Goal: Communication & Community: Answer question/provide support

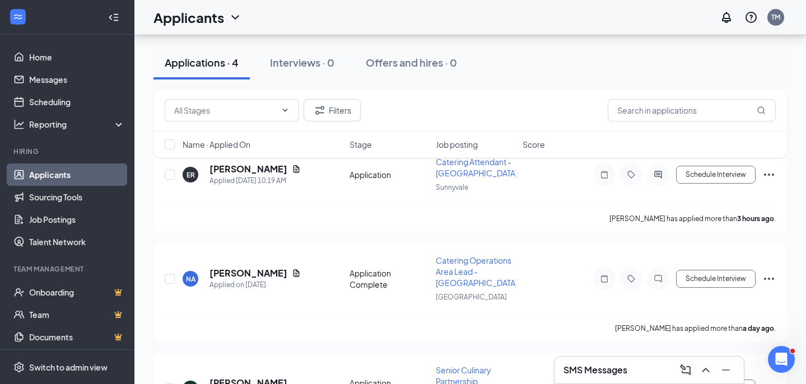
scroll to position [313, 0]
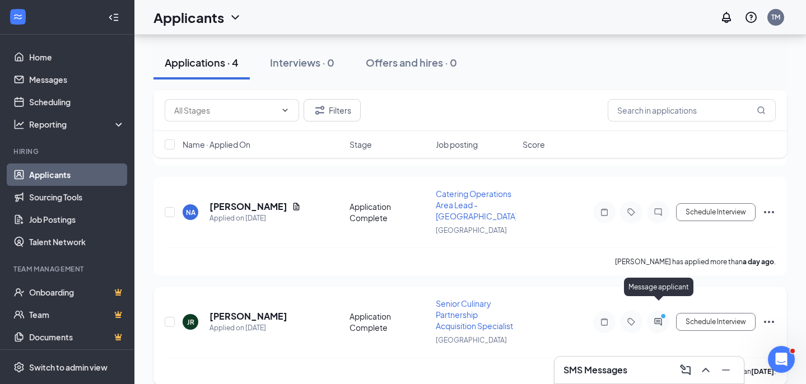
click at [660, 318] on icon "ActiveChat" at bounding box center [658, 322] width 13 height 9
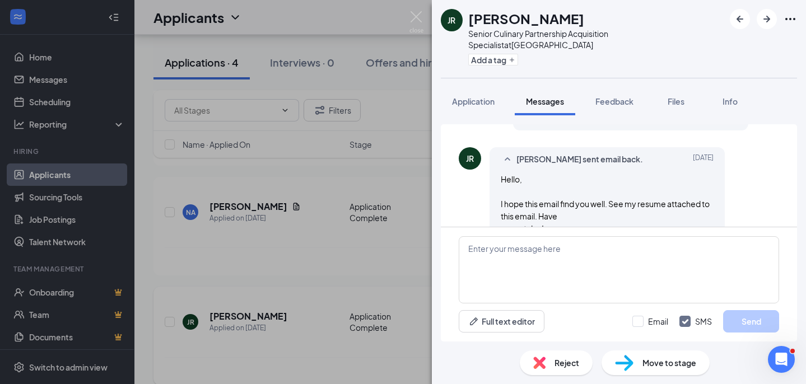
scroll to position [2936, 0]
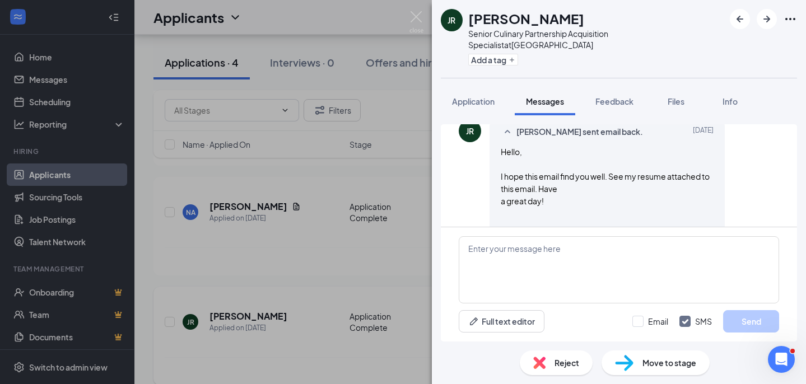
scroll to position [2983, 0]
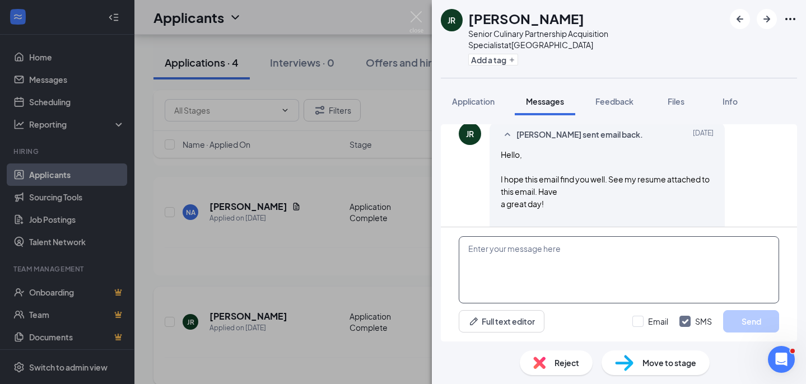
click at [611, 273] on textarea at bounding box center [619, 269] width 321 height 67
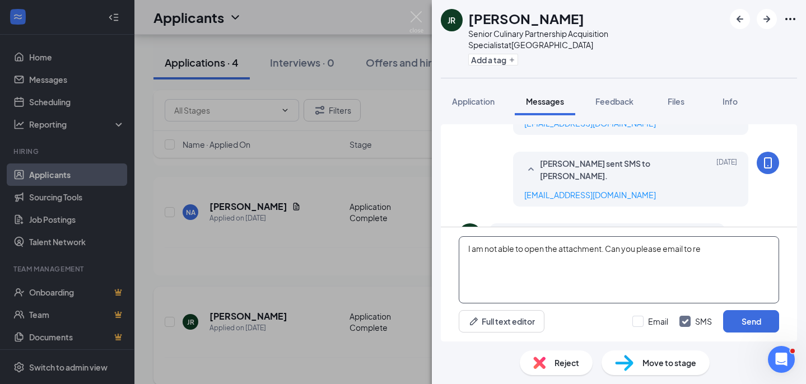
scroll to position [2869, 0]
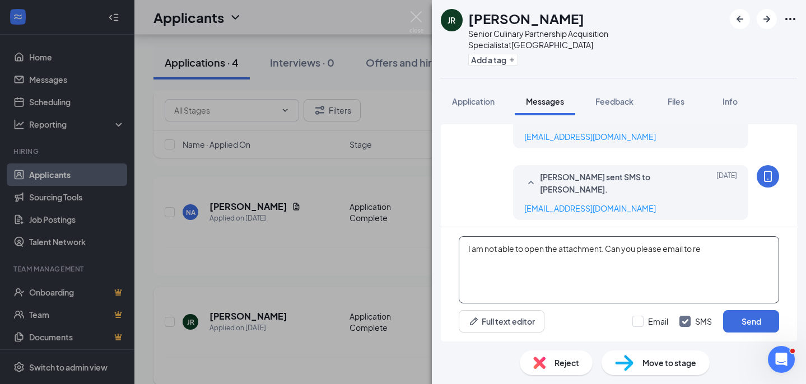
type textarea "I am not able to open the attachment. Can you please email to re"
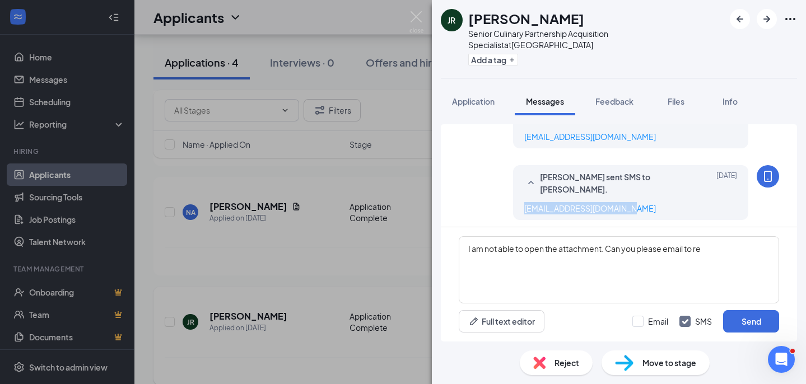
drag, startPoint x: 632, startPoint y: 199, endPoint x: 517, endPoint y: 201, distance: 114.3
click at [517, 201] on div "[PERSON_NAME] sent SMS to [PERSON_NAME]. [DATE] [EMAIL_ADDRESS][DOMAIN_NAME]" at bounding box center [630, 192] width 235 height 55
copy link "[EMAIL_ADDRESS][DOMAIN_NAME]"
click at [640, 325] on input "Email" at bounding box center [651, 321] width 36 height 11
checkbox input "true"
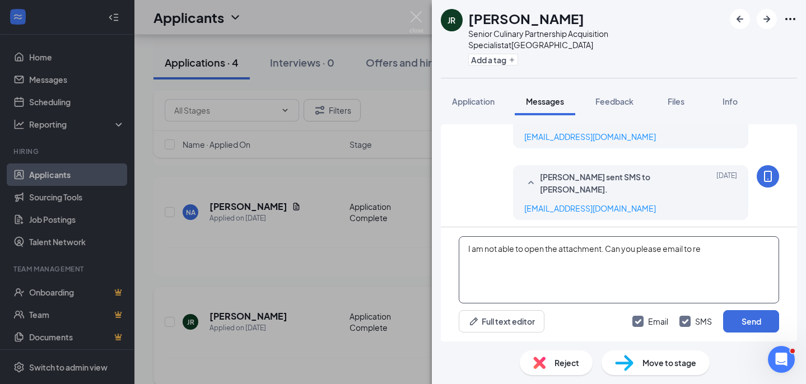
click at [720, 248] on textarea "I am not able to open the attachment. Can you please email to re" at bounding box center [619, 269] width 321 height 67
paste textarea "[EMAIL_ADDRESS][DOMAIN_NAME]"
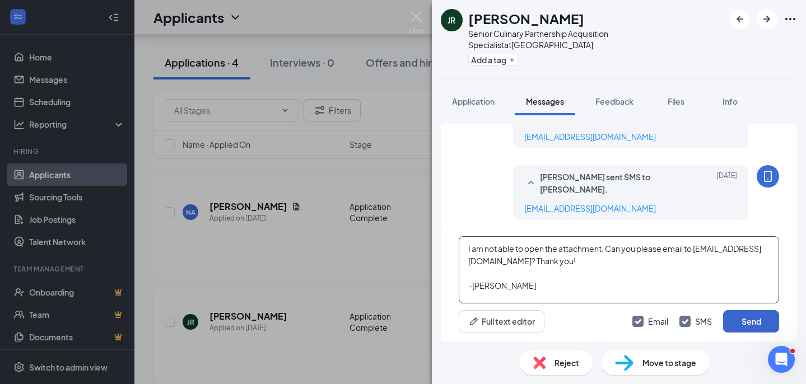
type textarea "I am not able to open the attachment. Can you please email to [EMAIL_ADDRESS][D…"
click at [745, 320] on button "Send" at bounding box center [751, 321] width 56 height 22
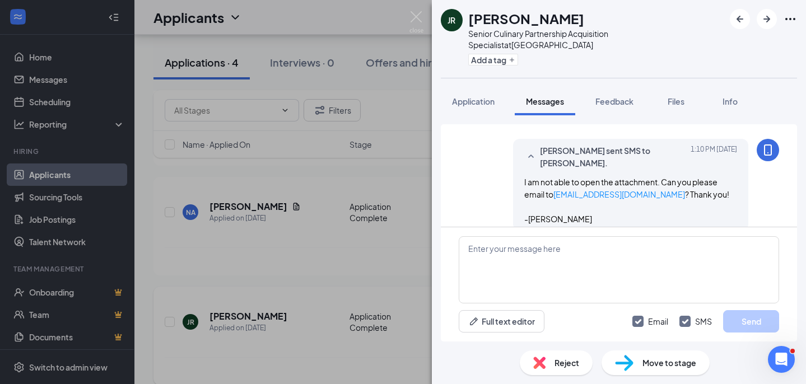
scroll to position [3276, 0]
